Goal: Information Seeking & Learning: Learn about a topic

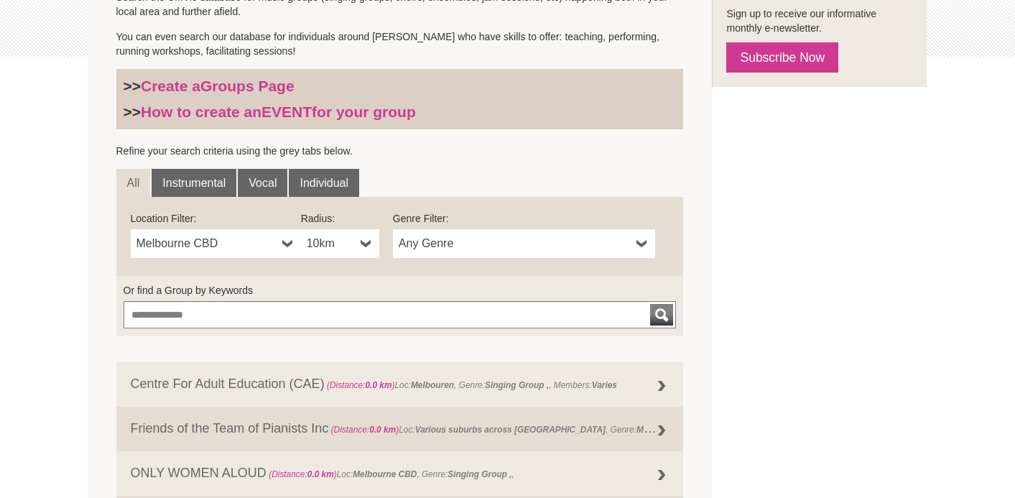
scroll to position [374, 0]
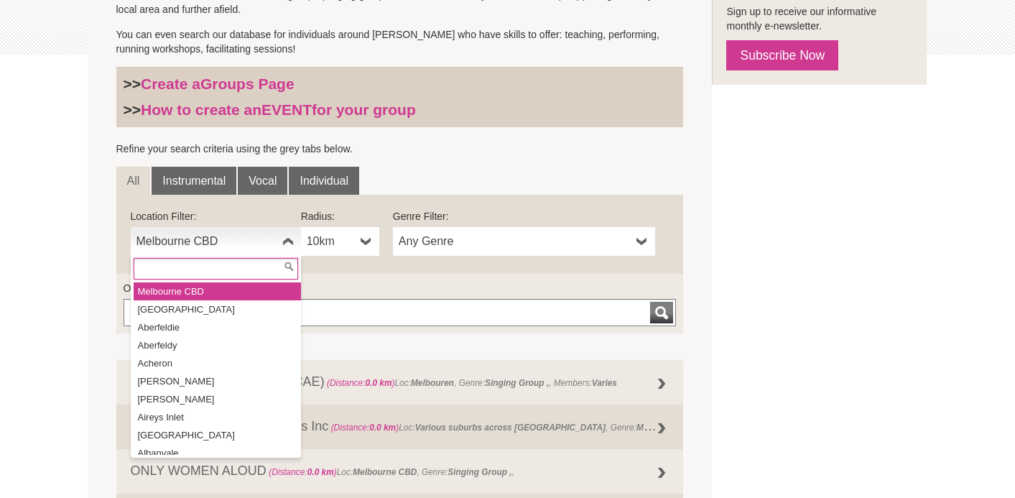
click at [285, 239] on b at bounding box center [287, 241] width 11 height 29
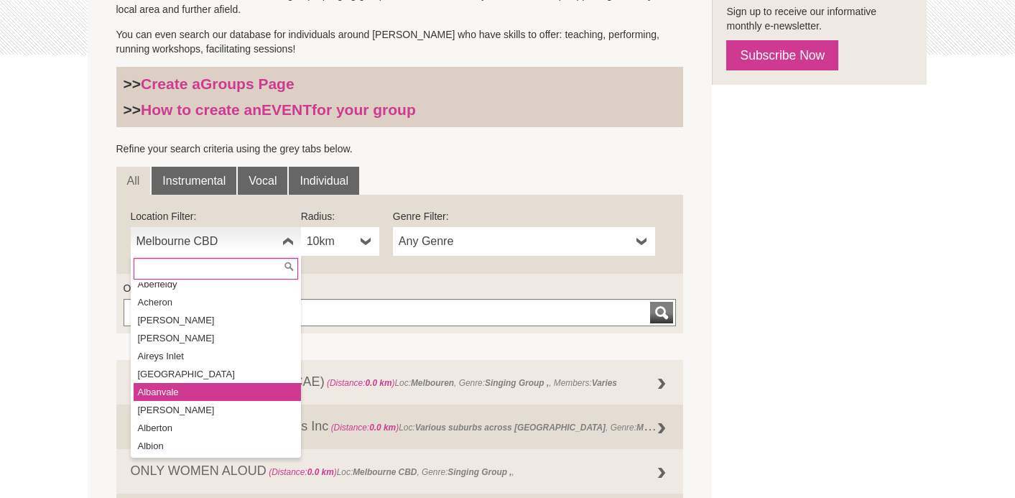
scroll to position [54, 0]
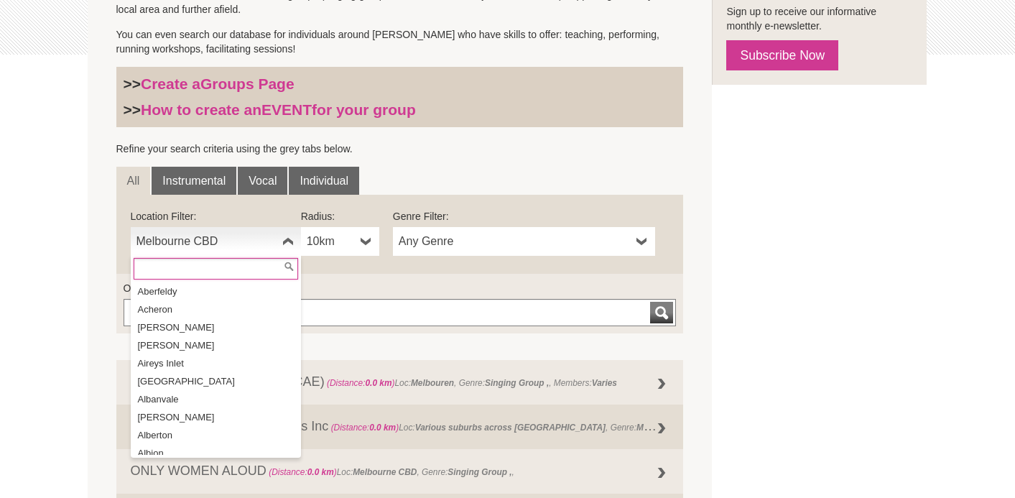
click at [150, 271] on input "text" at bounding box center [216, 269] width 165 height 22
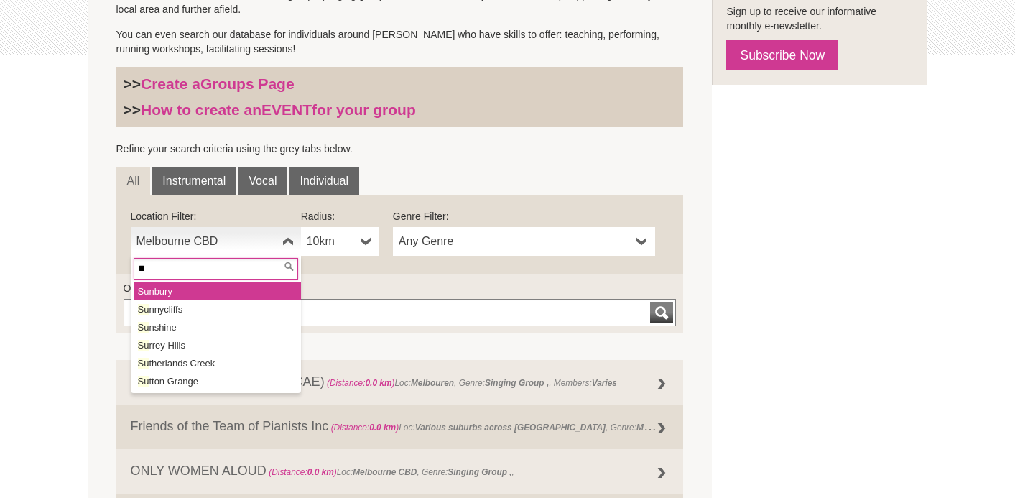
type input "**"
click at [158, 292] on li "Su nbury" at bounding box center [217, 291] width 167 height 18
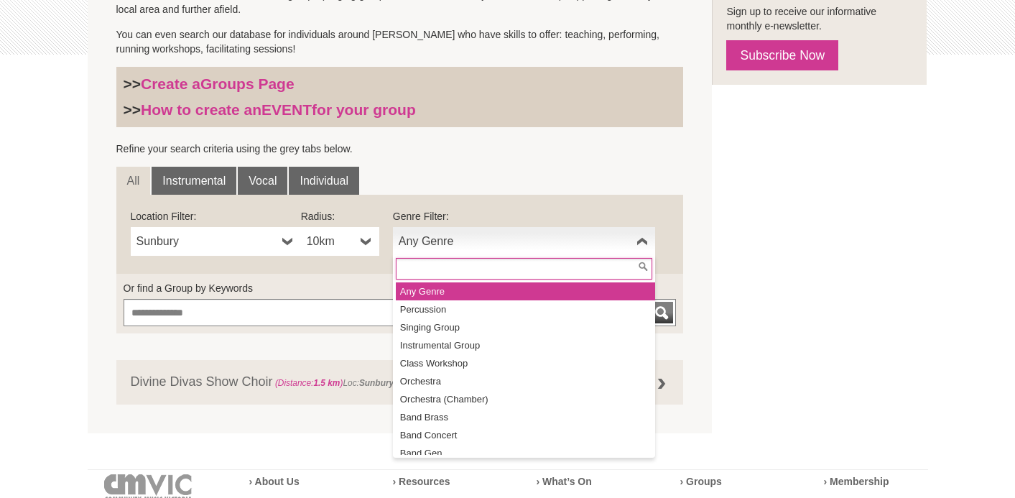
click at [639, 243] on b at bounding box center [642, 241] width 11 height 29
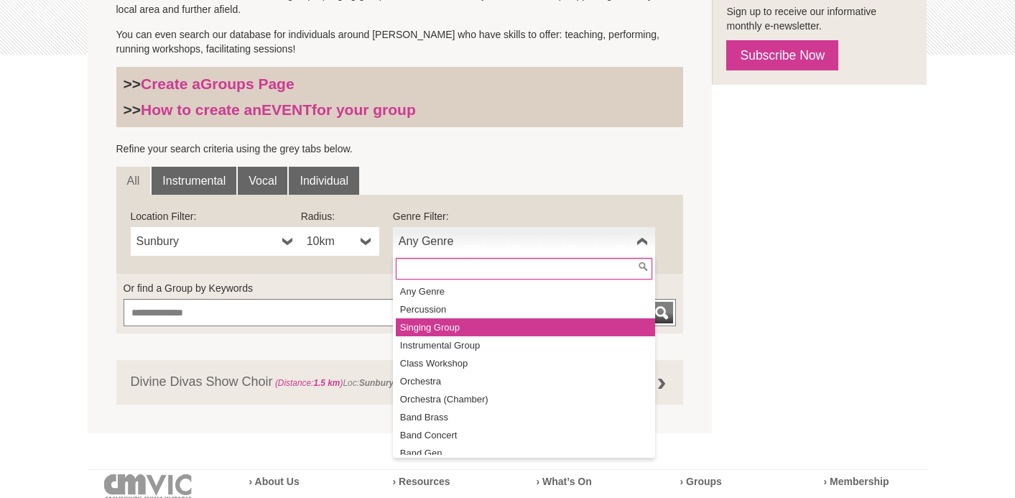
click at [450, 330] on li "Singing Group" at bounding box center [525, 327] width 259 height 18
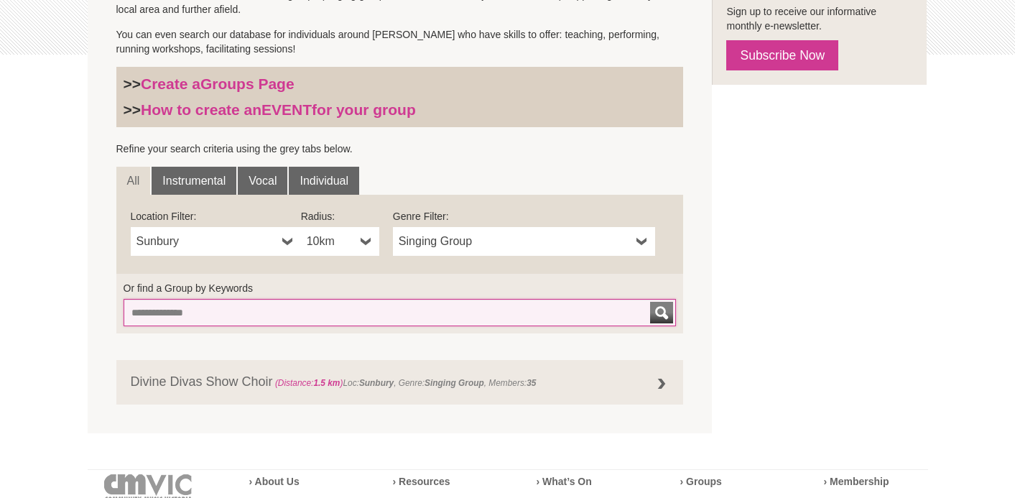
click at [150, 314] on input "Or find a Group by Keywords" at bounding box center [400, 312] width 553 height 27
type input "*****"
click at [650, 302] on button "submit" at bounding box center [661, 313] width 23 height 22
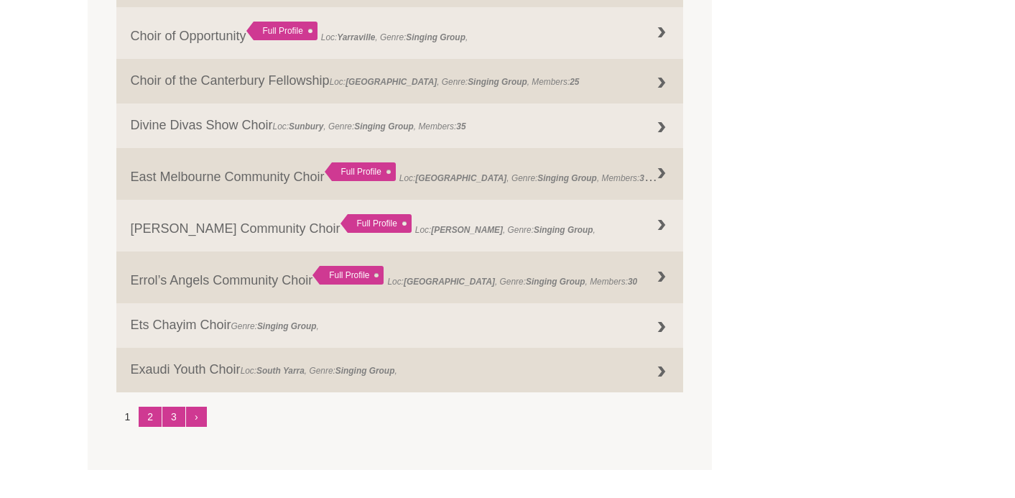
scroll to position [1782, 0]
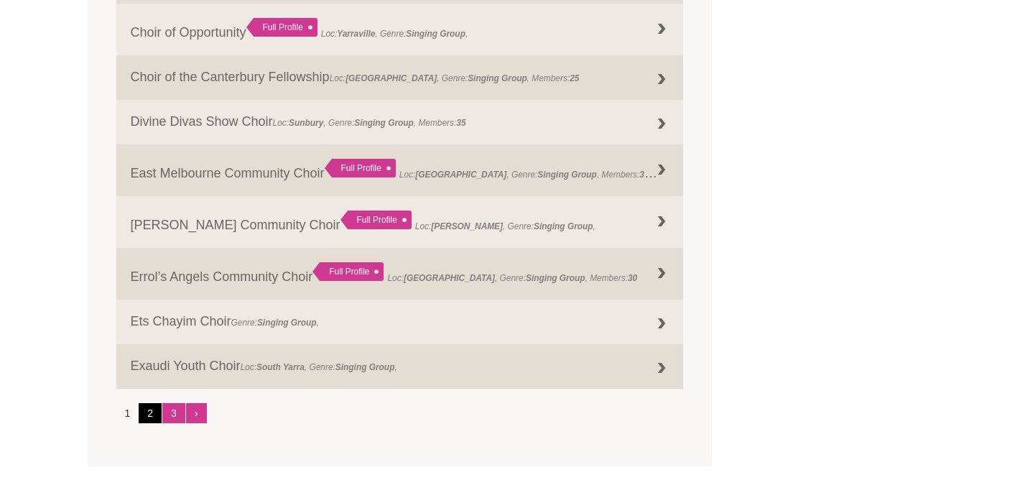
click at [147, 410] on link "2" at bounding box center [150, 413] width 23 height 20
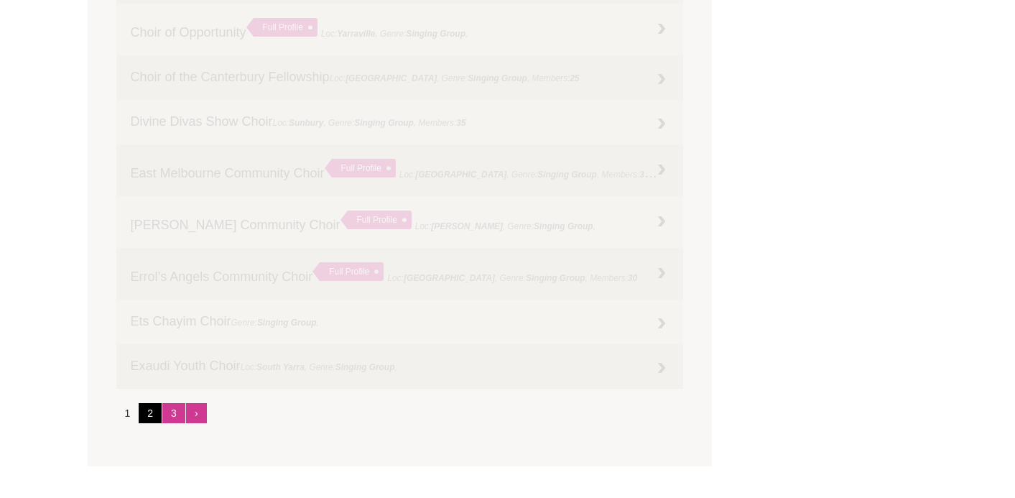
click at [148, 409] on link "2" at bounding box center [150, 413] width 23 height 20
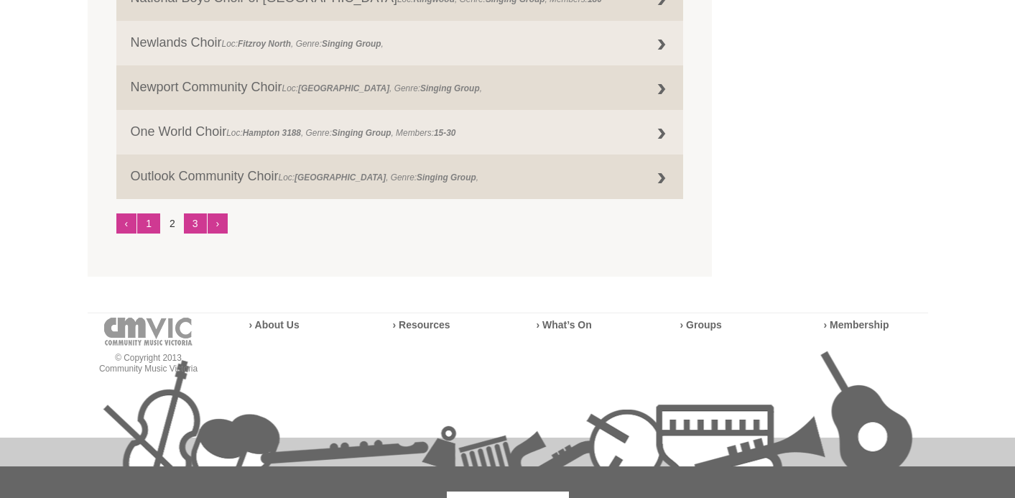
scroll to position [1983, 0]
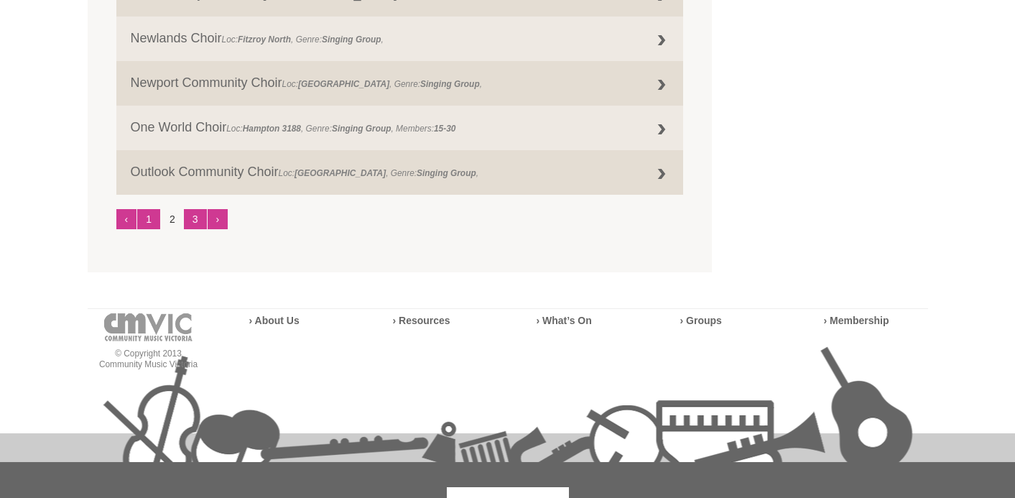
click at [175, 209] on li "2" at bounding box center [172, 219] width 23 height 20
click at [171, 217] on li "2" at bounding box center [172, 219] width 23 height 20
click at [198, 209] on link "3" at bounding box center [195, 219] width 23 height 20
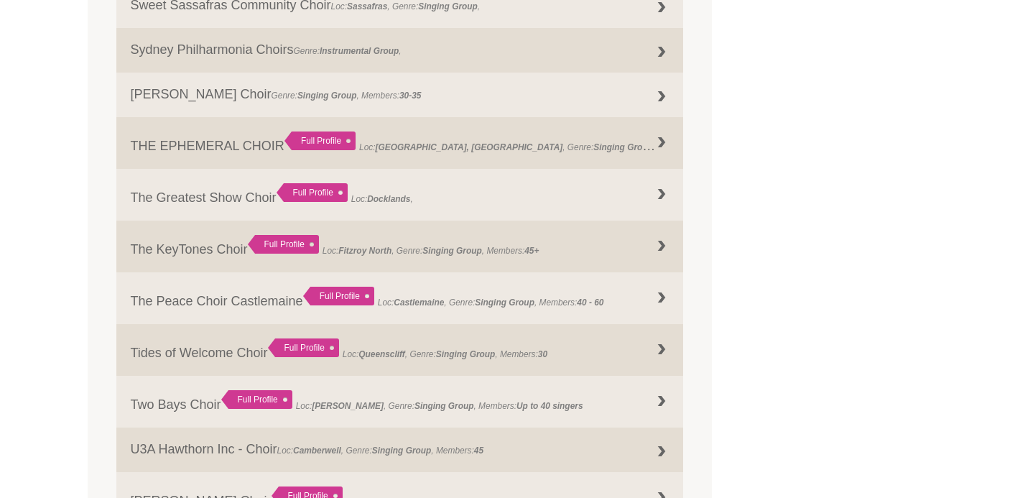
scroll to position [1210, 0]
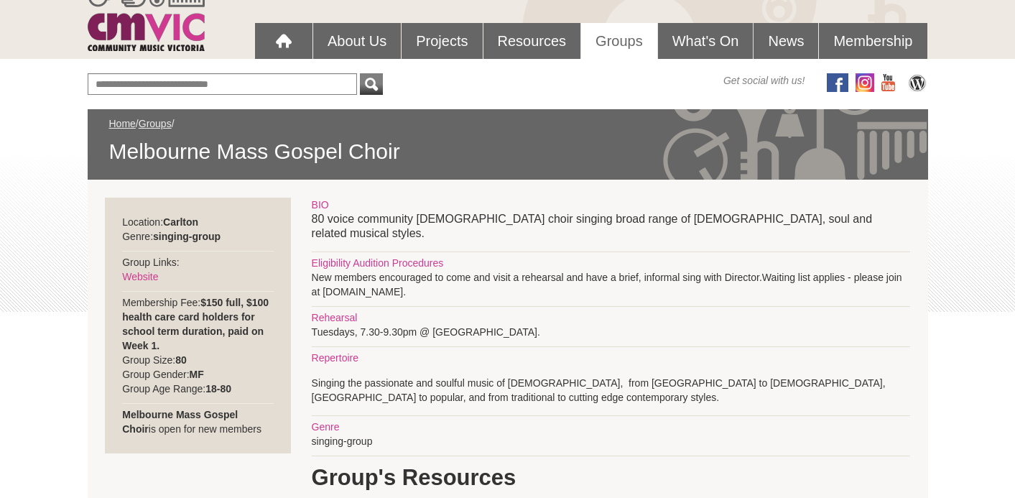
scroll to position [115, 0]
